Goal: Task Accomplishment & Management: Manage account settings

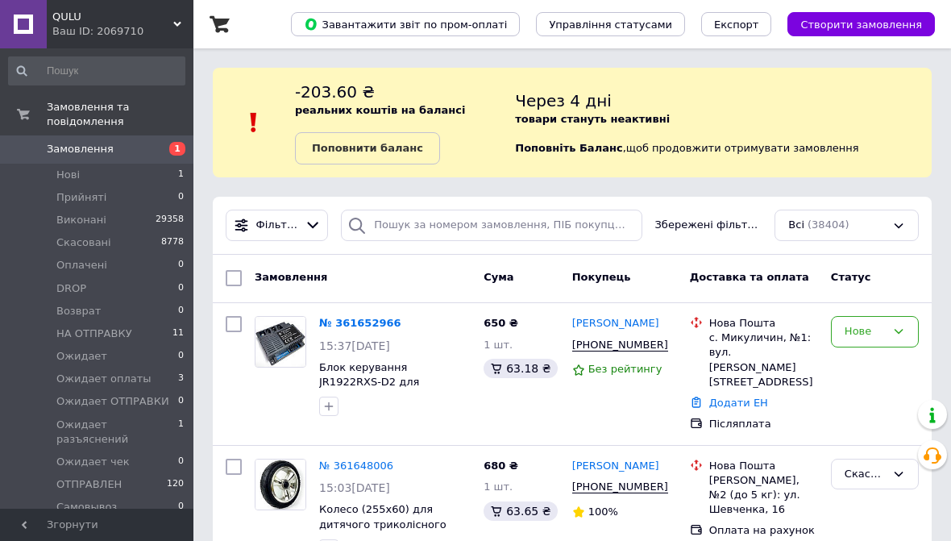
click at [351, 320] on link "№ 361652966" at bounding box center [360, 323] width 82 height 12
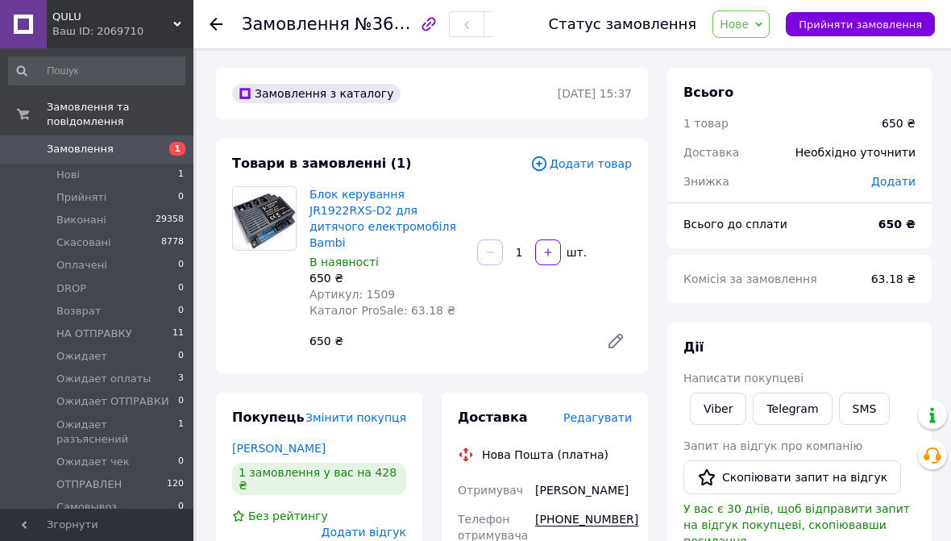
click at [725, 409] on link "Viber" at bounding box center [718, 409] width 56 height 32
click at [283, 442] on link "[PERSON_NAME]" at bounding box center [278, 448] width 93 height 13
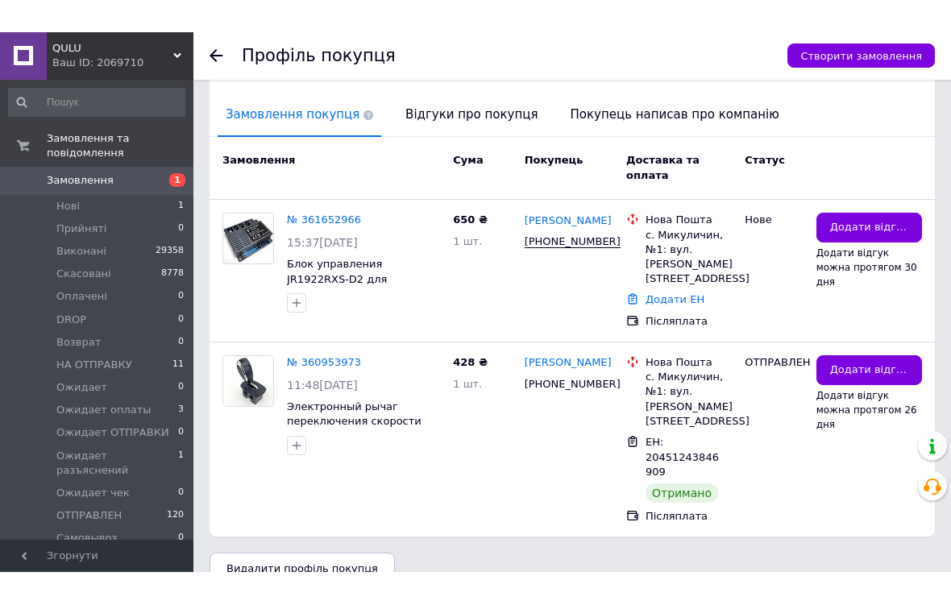
scroll to position [306, 0]
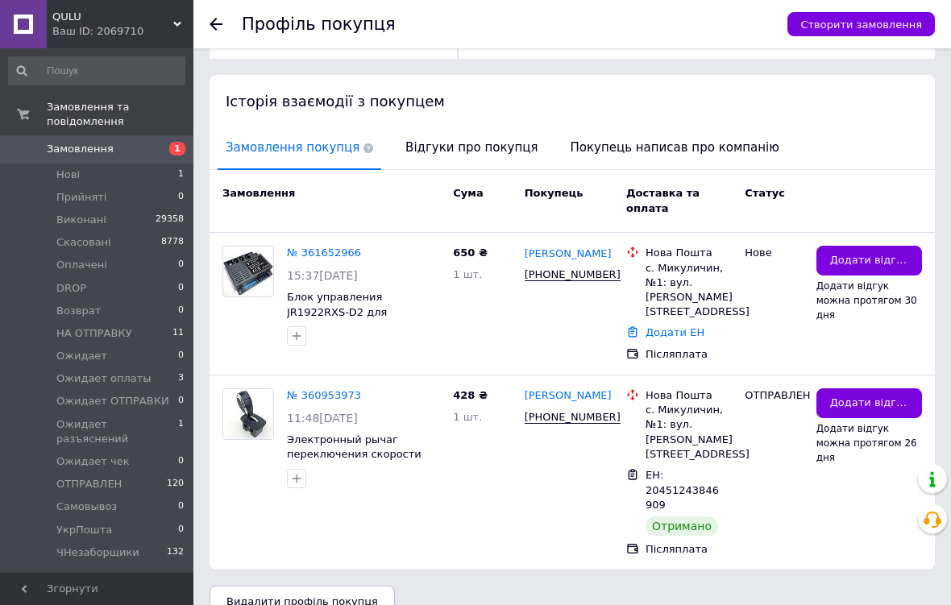
click at [465, 137] on span "Відгуки про покупця" at bounding box center [471, 147] width 148 height 41
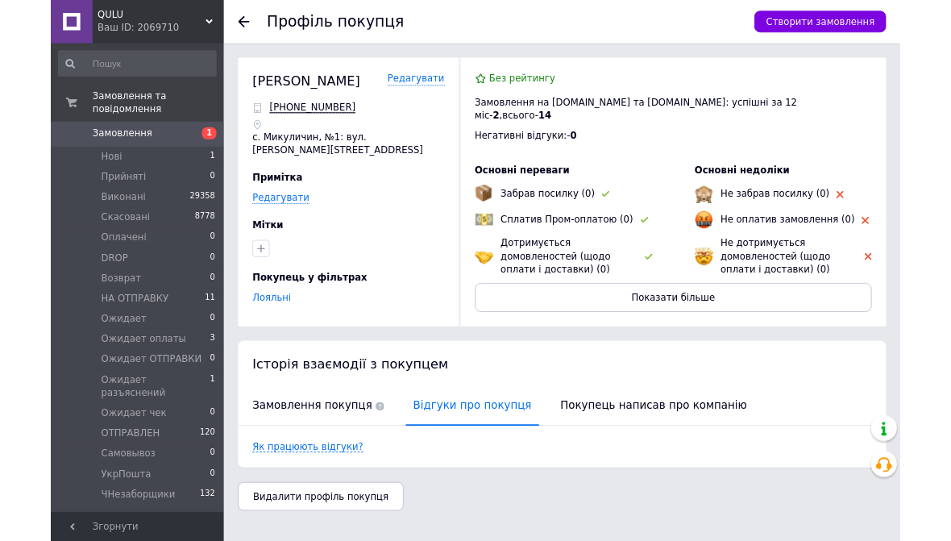
scroll to position [0, 0]
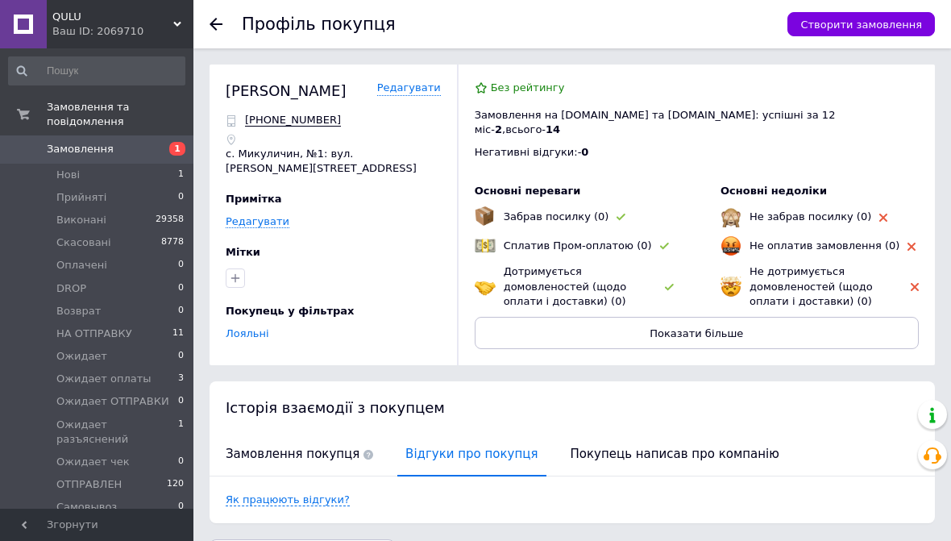
click at [326, 450] on span "Замовлення покупця" at bounding box center [300, 454] width 164 height 41
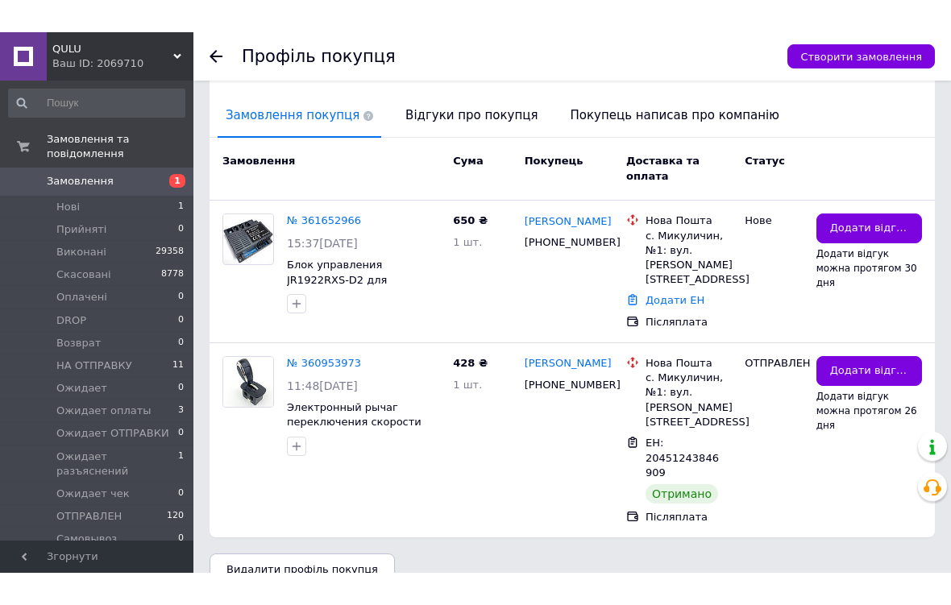
scroll to position [306, 0]
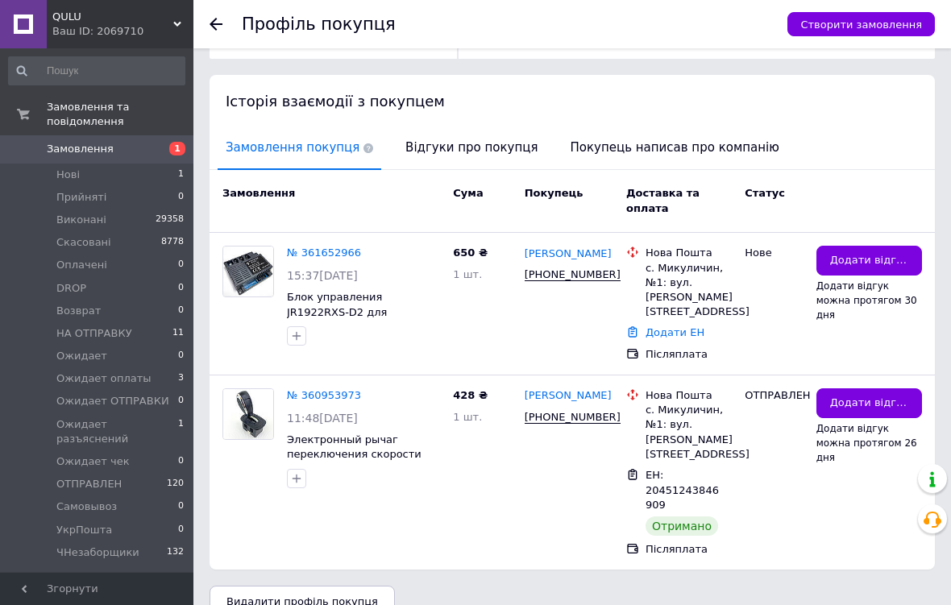
click at [878, 396] on span "Додати відгук" at bounding box center [869, 403] width 78 height 15
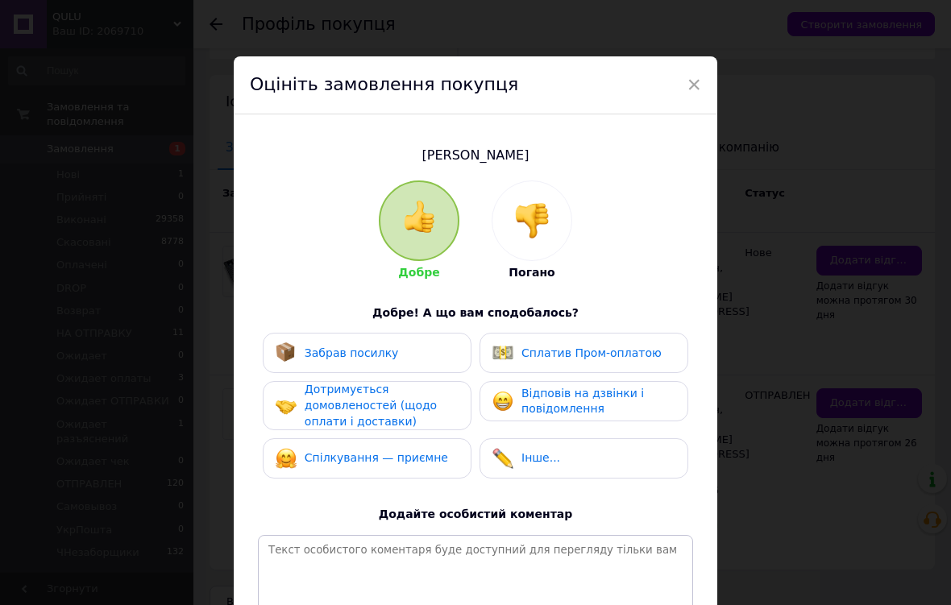
click at [413, 357] on div "Забрав посилку" at bounding box center [367, 353] width 183 height 21
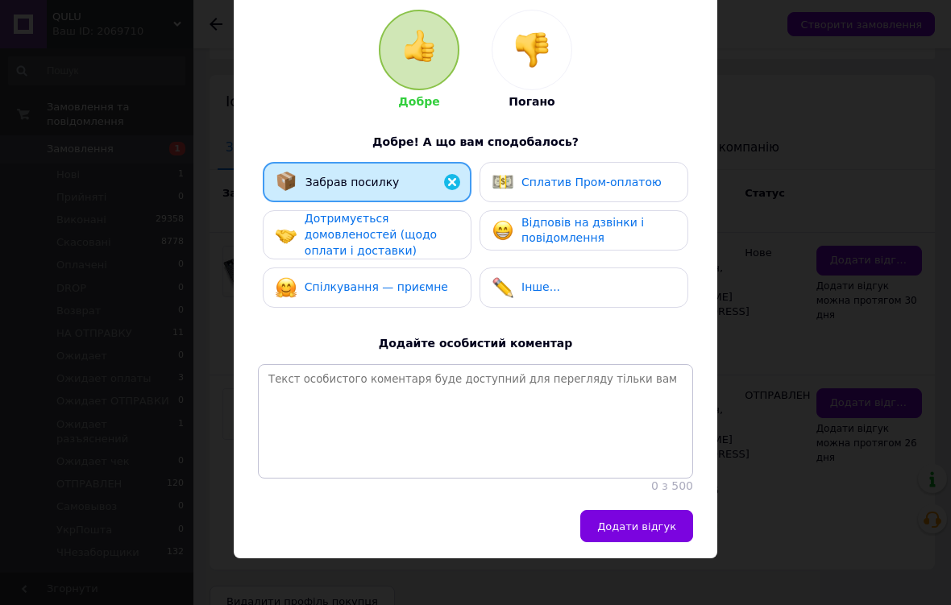
scroll to position [170, 0]
click at [647, 521] on span "Додати відгук" at bounding box center [636, 527] width 79 height 12
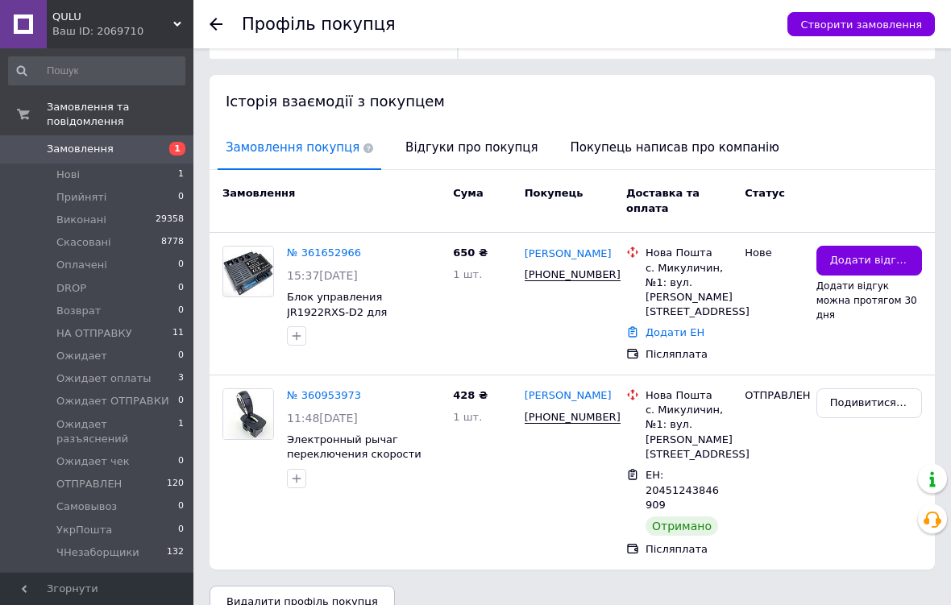
click at [339, 247] on link "№ 361652966" at bounding box center [324, 253] width 74 height 12
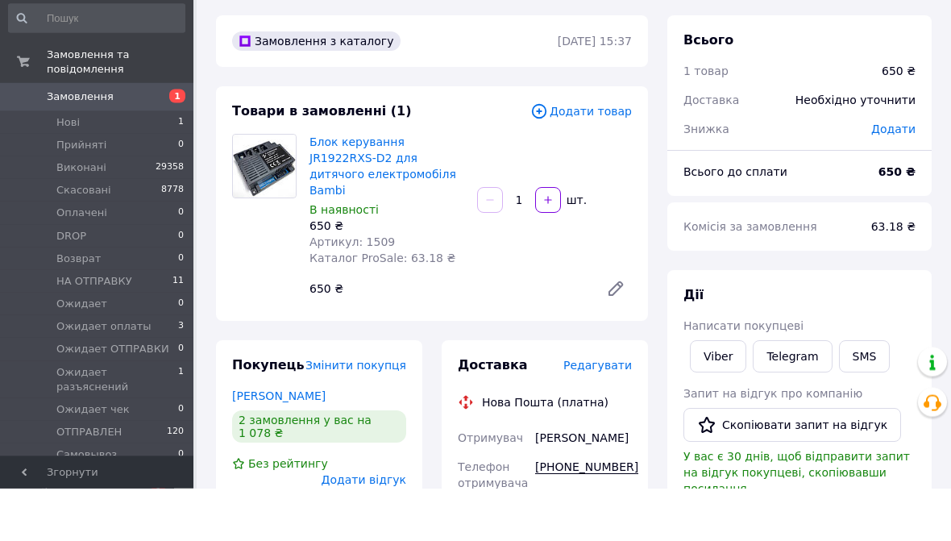
click at [589, 155] on span "Додати товар" at bounding box center [581, 164] width 102 height 18
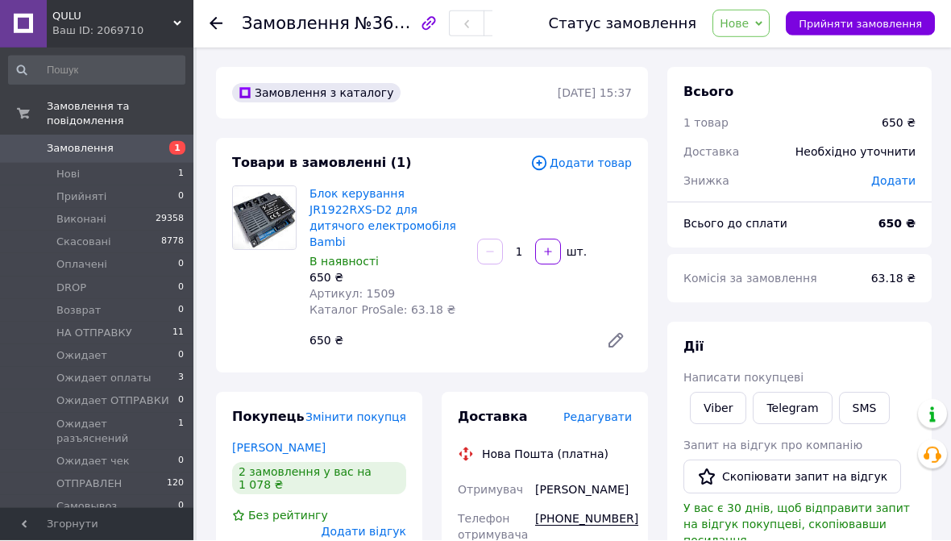
scroll to position [64, 0]
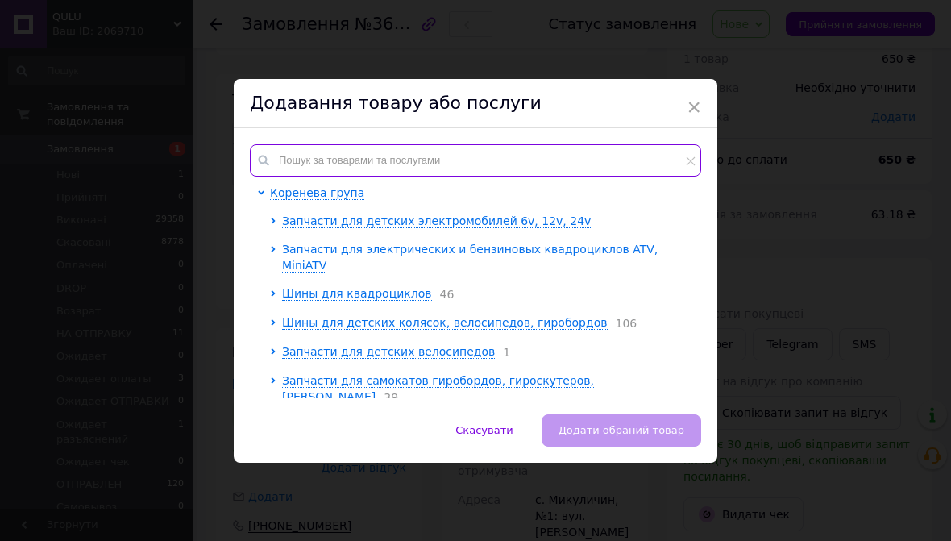
click at [487, 145] on input "text" at bounding box center [475, 160] width 451 height 32
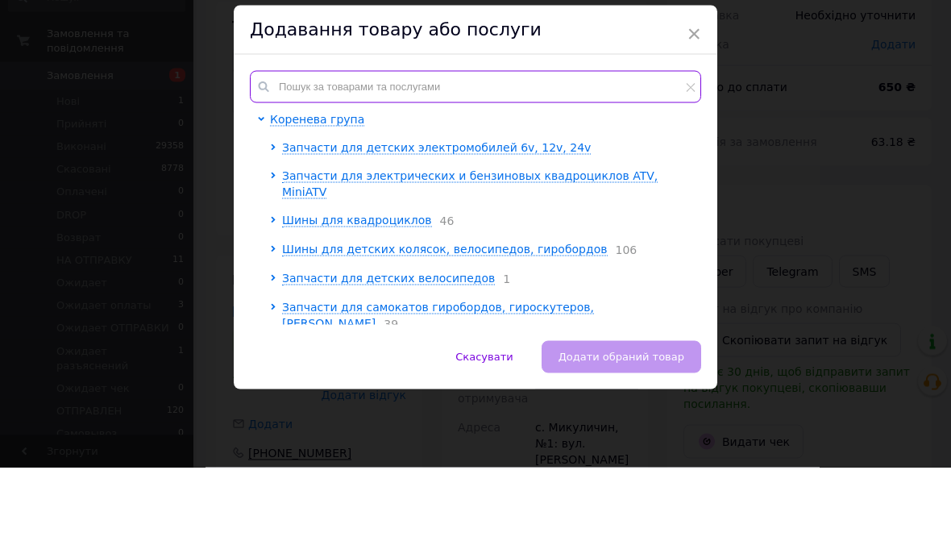
click at [434, 144] on input "text" at bounding box center [475, 160] width 451 height 32
paste input "1734"
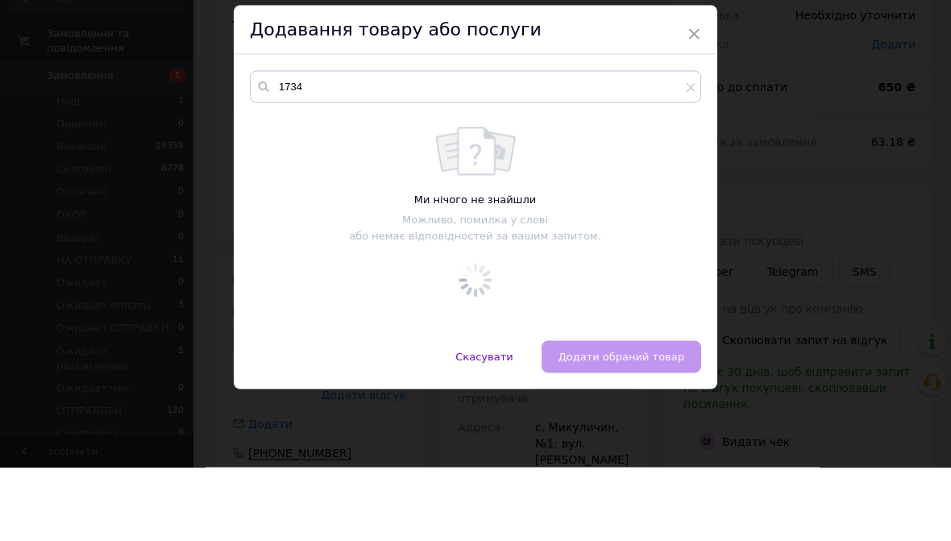
scroll to position [138, 0]
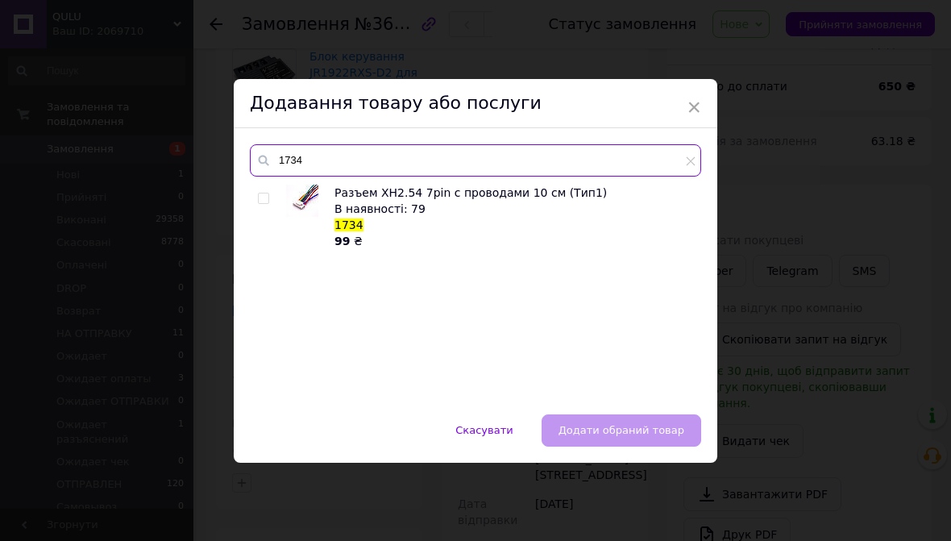
type input "1734"
click at [265, 194] on input "checkbox" at bounding box center [263, 198] width 10 height 10
checkbox input "true"
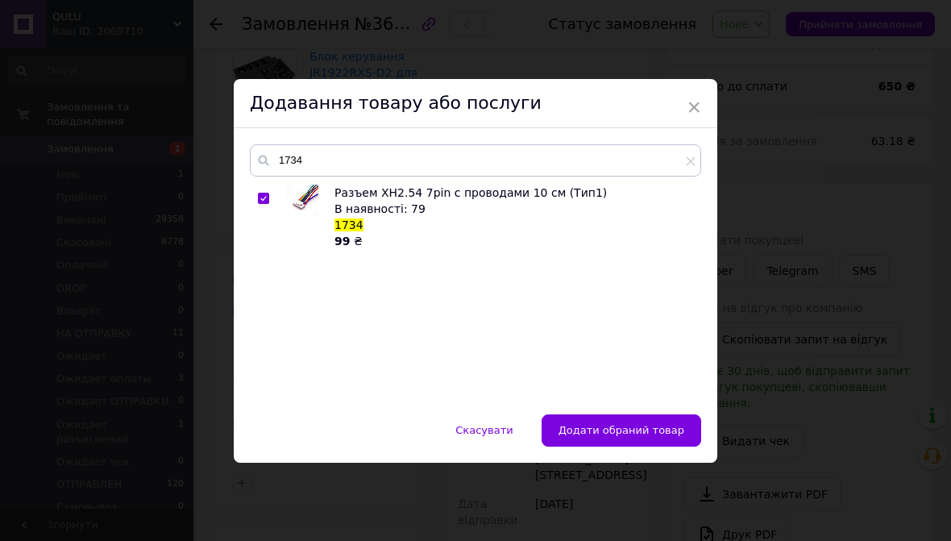
click at [624, 426] on span "Додати обраний товар" at bounding box center [622, 430] width 126 height 12
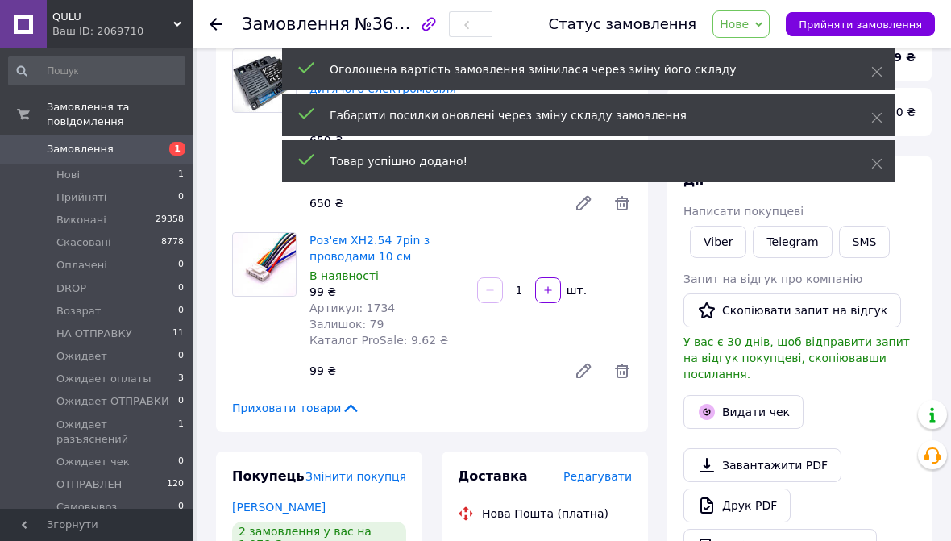
click at [759, 26] on span "Нове" at bounding box center [741, 23] width 57 height 27
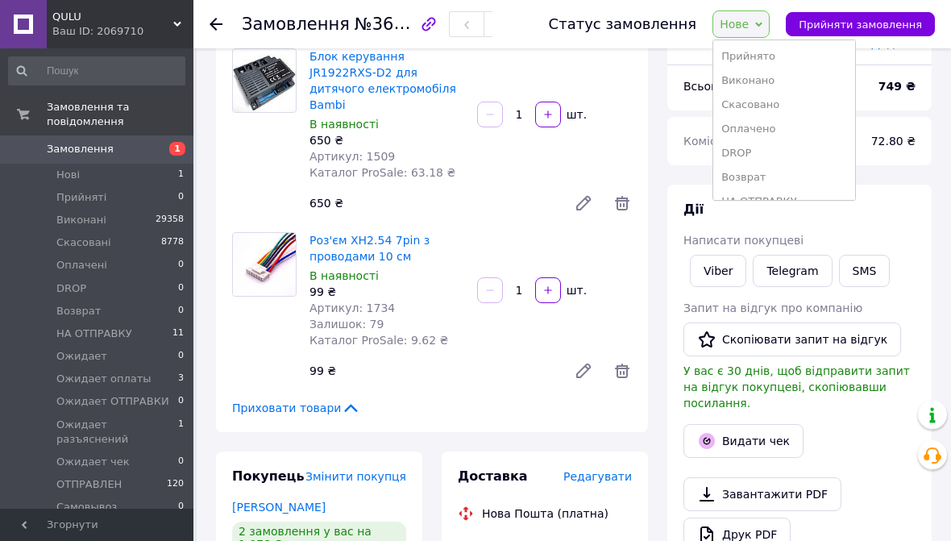
click at [811, 197] on li "НА ОТПРАВКУ" at bounding box center [784, 201] width 142 height 24
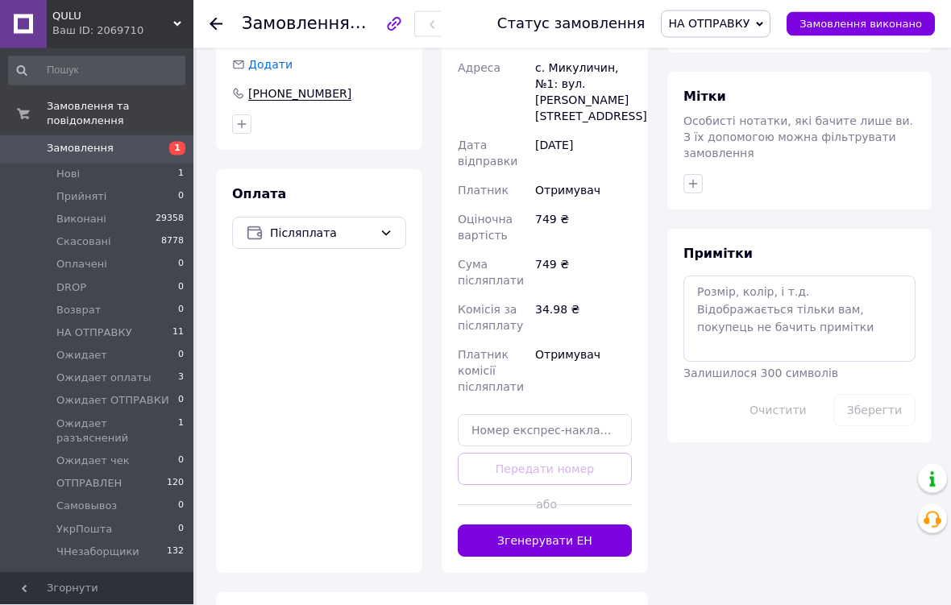
scroll to position [693, 0]
click at [600, 525] on button "Згенерувати ЕН" at bounding box center [545, 541] width 174 height 32
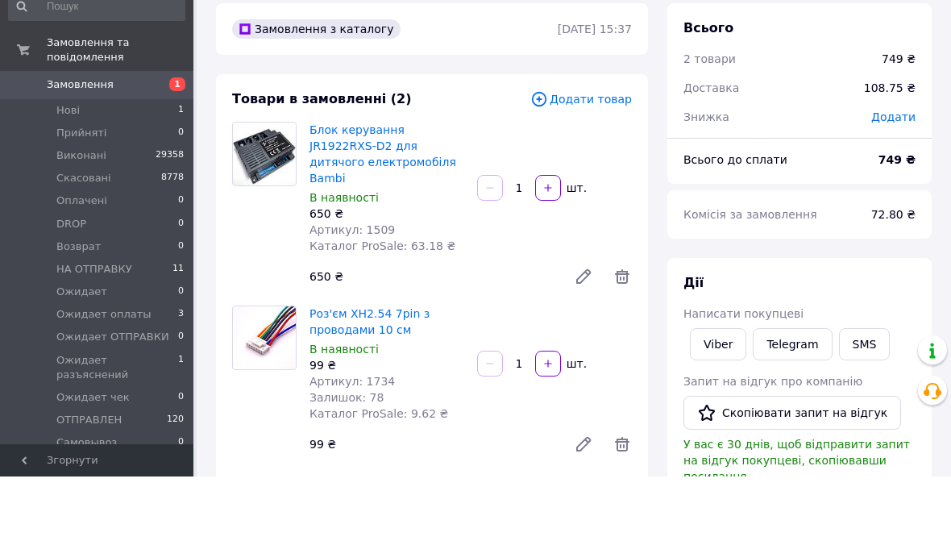
scroll to position [64, 0]
